Goal: Entertainment & Leisure: Consume media (video, audio)

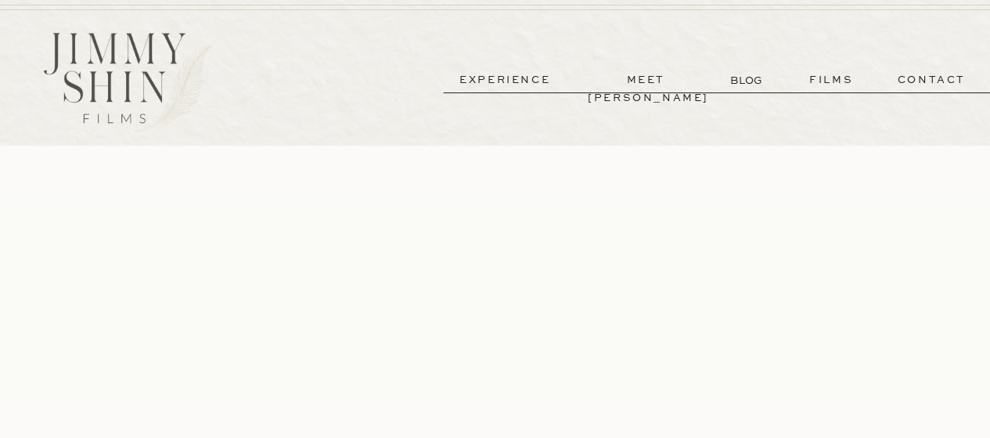
click at [828, 82] on p "films" at bounding box center [831, 80] width 77 height 18
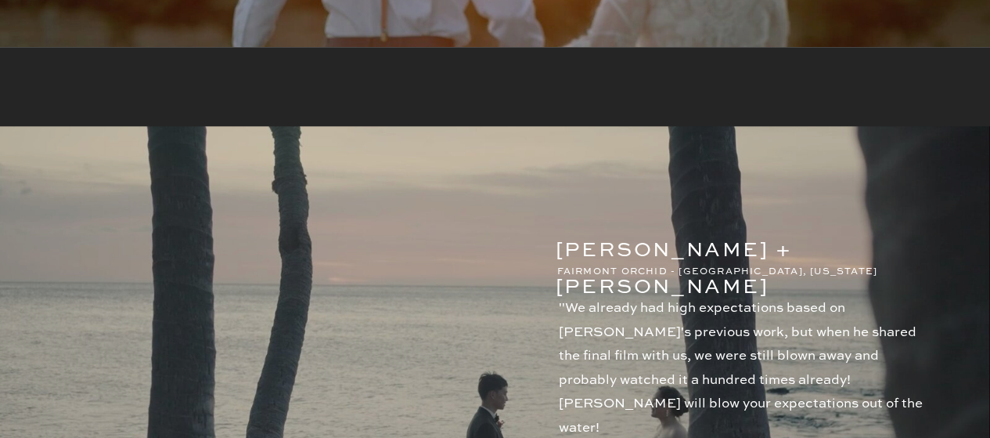
scroll to position [971, 0]
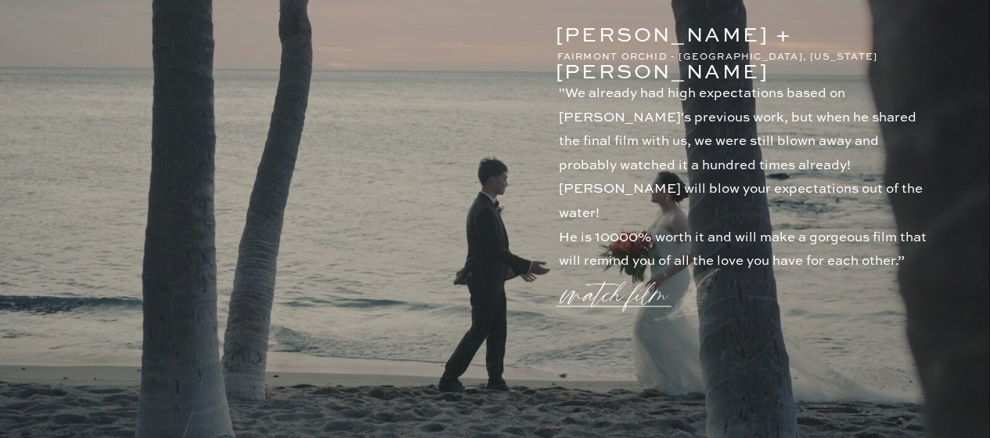
click at [639, 289] on p "watch film" at bounding box center [619, 285] width 113 height 60
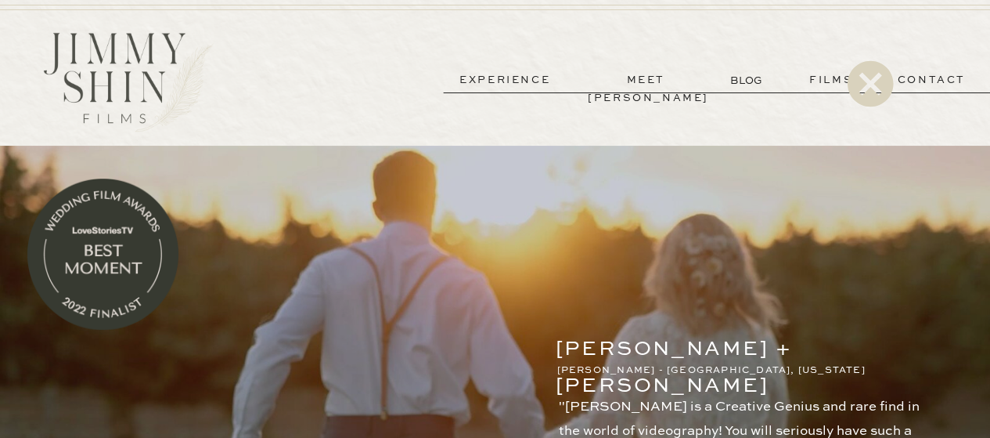
click at [867, 85] on icon at bounding box center [870, 83] width 56 height 63
